Goal: Task Accomplishment & Management: Manage account settings

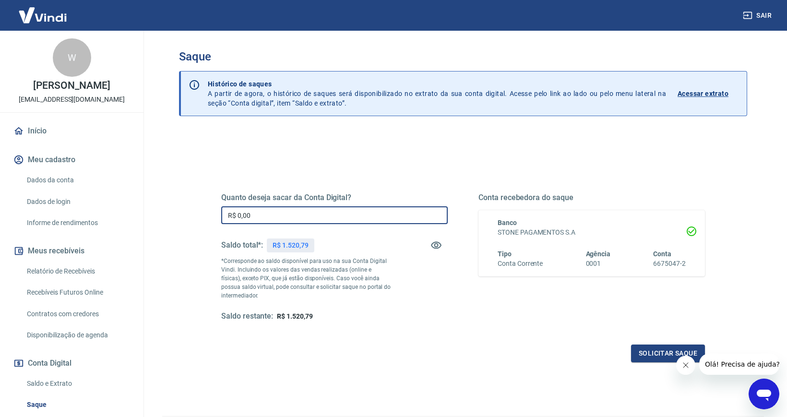
click at [346, 207] on input "R$ 0,00" at bounding box center [334, 215] width 227 height 18
click at [347, 212] on input "R$ 0,00" at bounding box center [334, 215] width 227 height 18
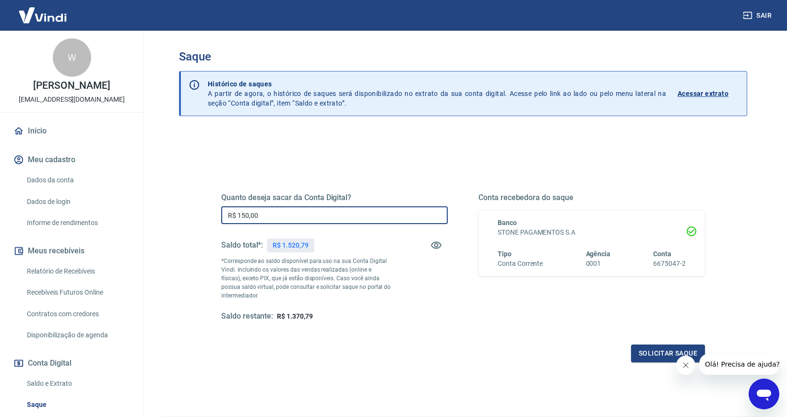
type input "R$ 1.500,00"
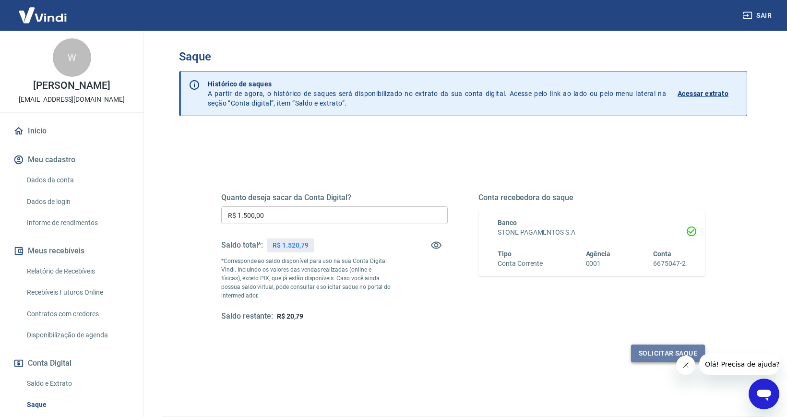
click at [646, 345] on button "Solicitar saque" at bounding box center [668, 354] width 74 height 18
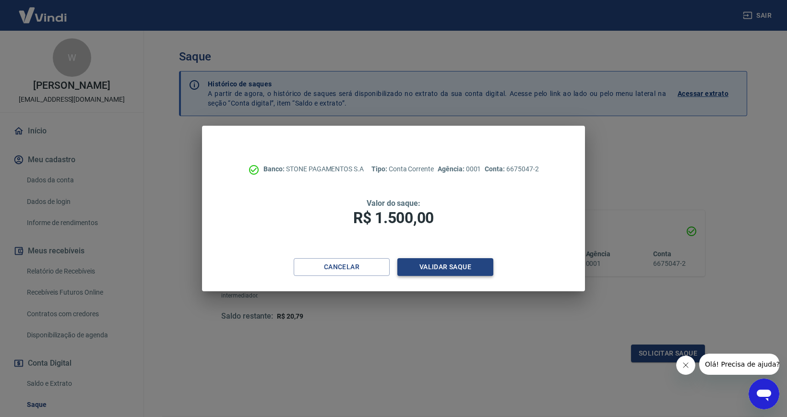
click at [453, 271] on button "Validar saque" at bounding box center [445, 267] width 96 height 18
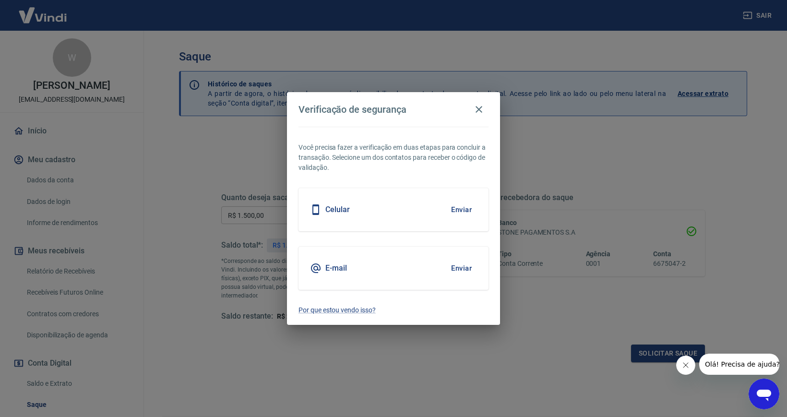
click at [459, 270] on button "Enviar" at bounding box center [461, 268] width 31 height 20
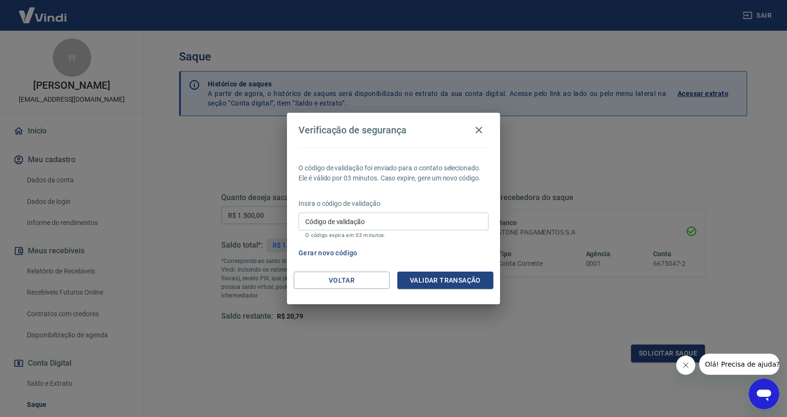
click at [381, 216] on input "Código de validação" at bounding box center [394, 222] width 190 height 18
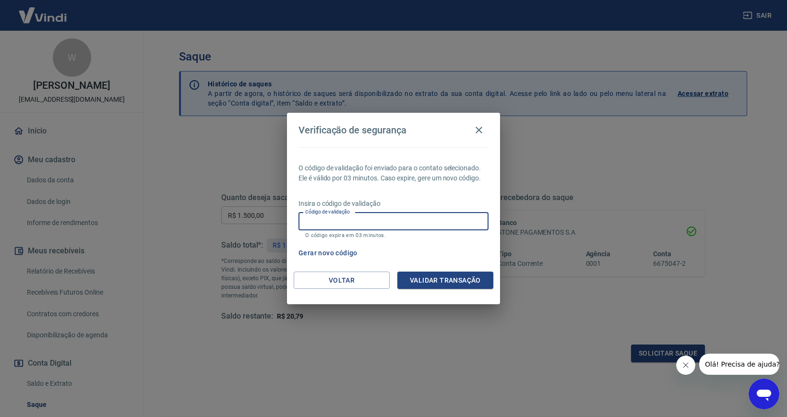
paste input "508956"
type input "508956"
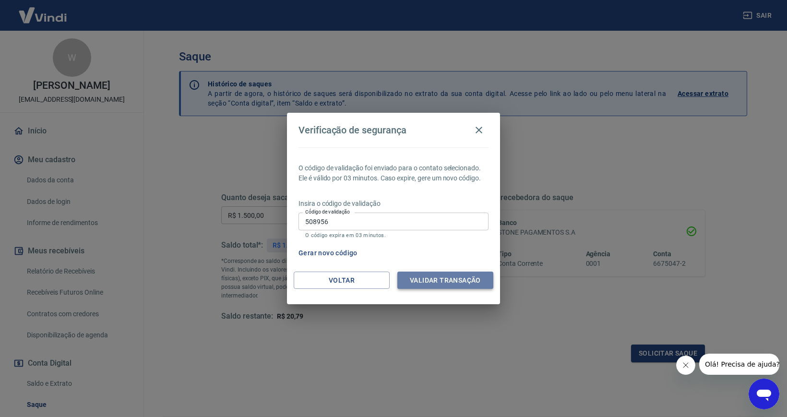
click at [435, 286] on button "Validar transação" at bounding box center [445, 281] width 96 height 18
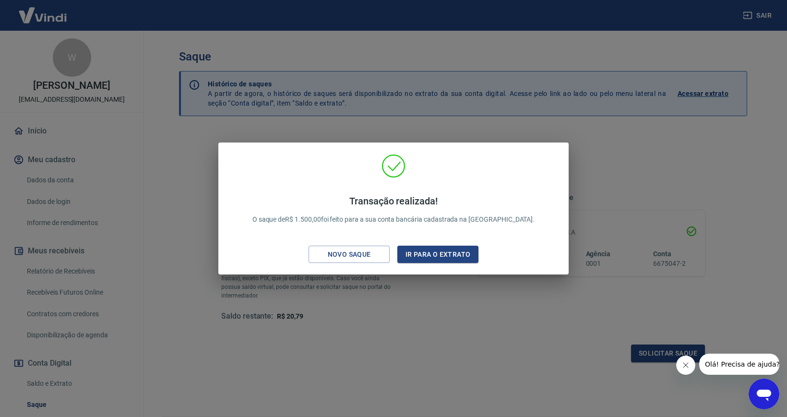
click at [371, 238] on div "Transação realizada! O saque de R$ 1.500,00 foi feito para a sua conta bancária…" at bounding box center [393, 210] width 335 height 113
click at [581, 162] on div "Transação realizada! O saque de R$ 1.500,00 foi feito para a sua conta bancária…" at bounding box center [393, 208] width 787 height 417
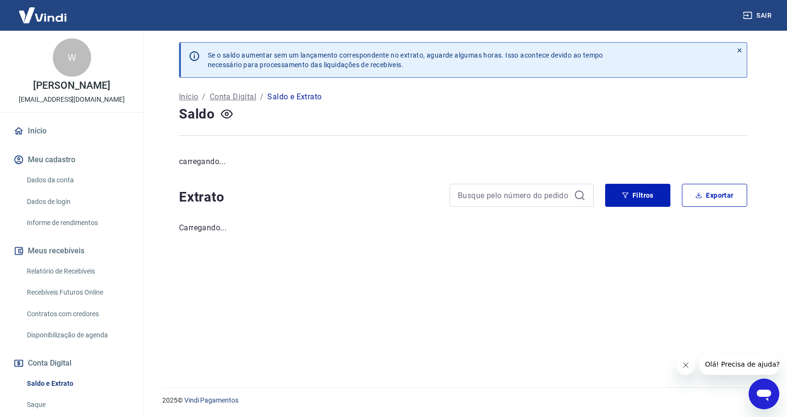
scroll to position [0, 0]
